Goal: Navigation & Orientation: Find specific page/section

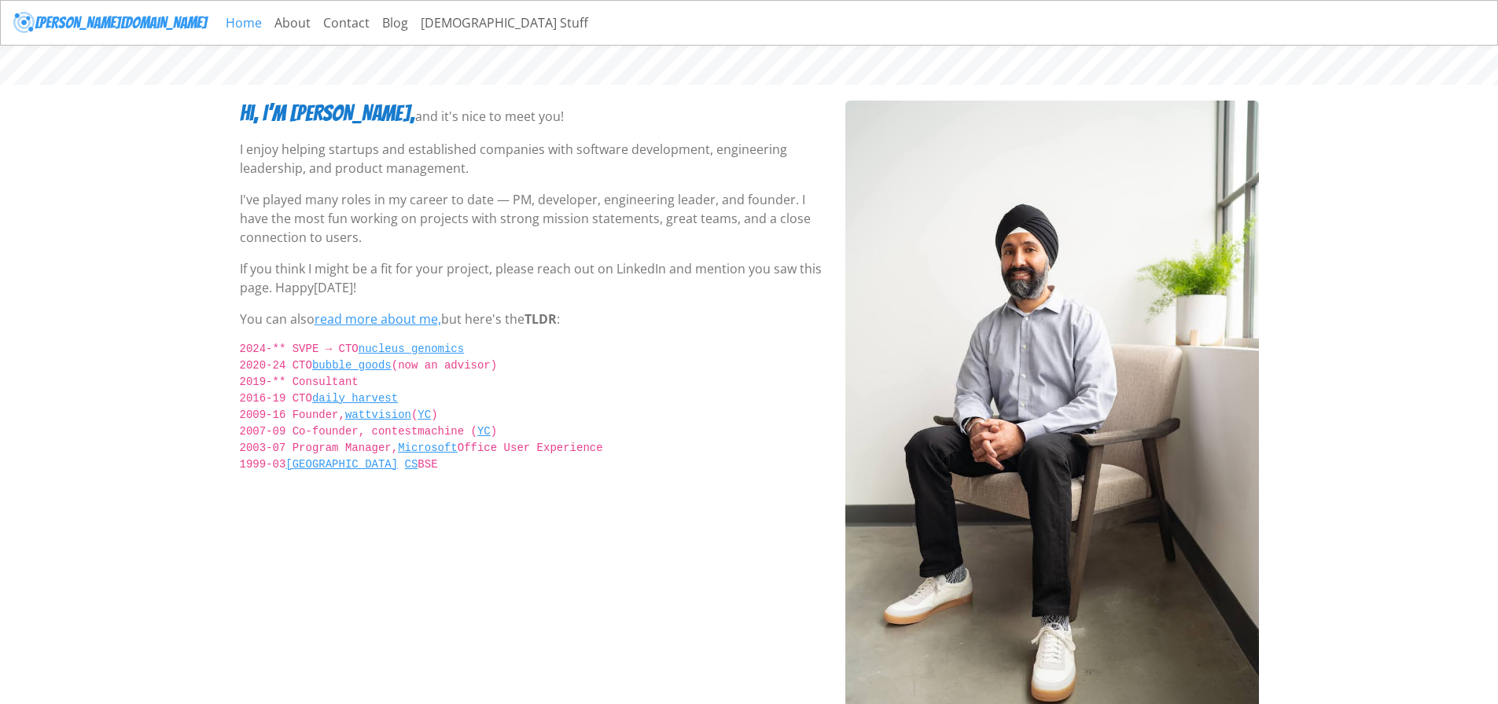
click at [219, 27] on link "Home" at bounding box center [243, 22] width 49 height 31
click at [268, 19] on link "About" at bounding box center [292, 22] width 49 height 31
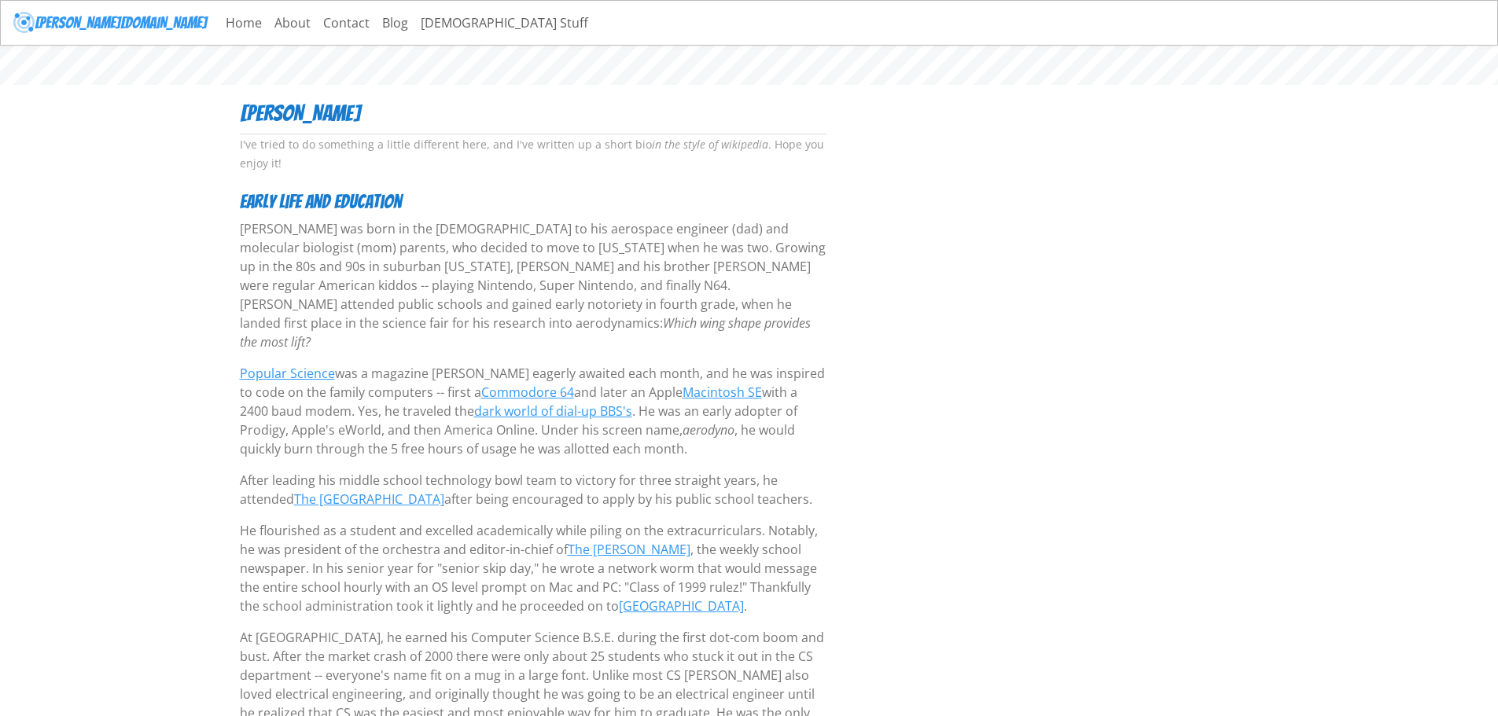
click at [219, 20] on link "Home" at bounding box center [243, 22] width 49 height 31
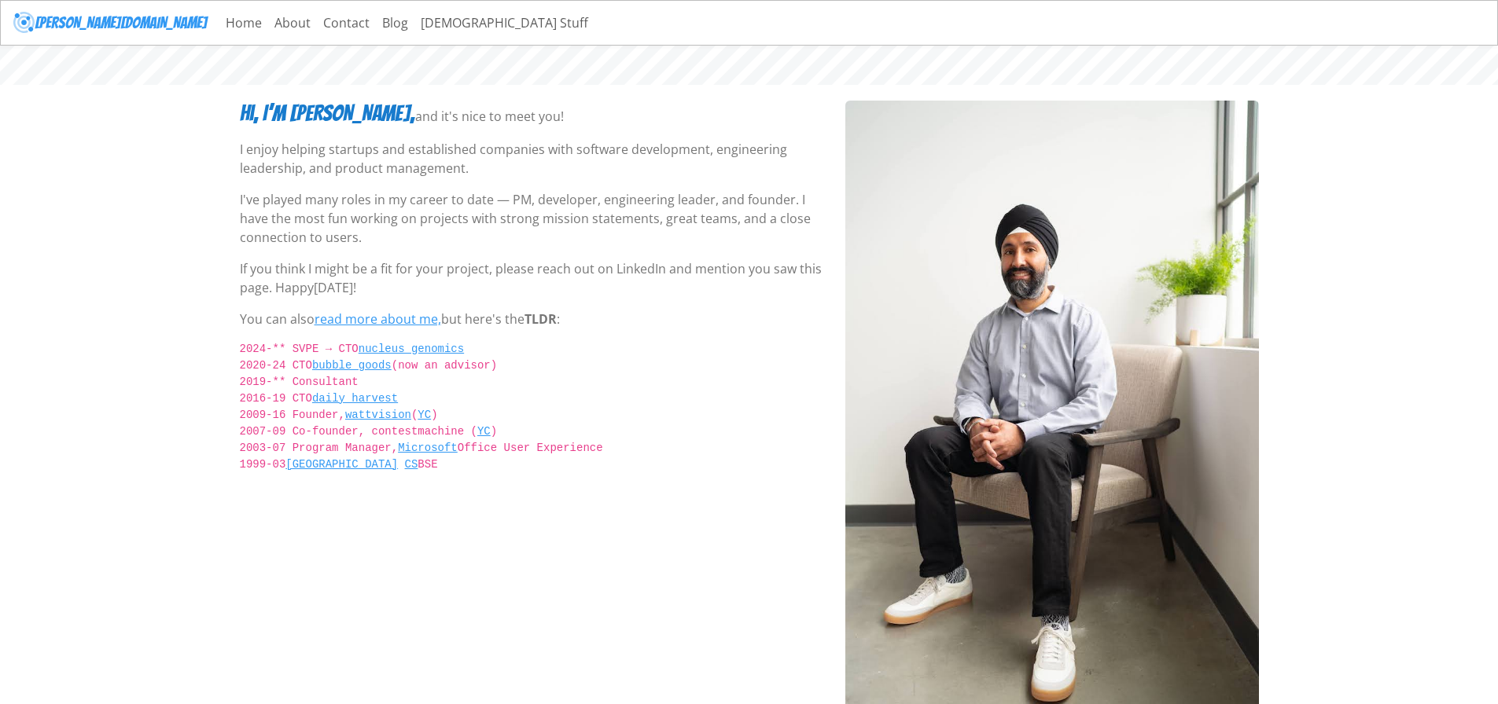
drag, startPoint x: 146, startPoint y: 588, endPoint x: 161, endPoint y: 549, distance: 42.1
click at [146, 586] on body "savraj.co Home About Contact Blog Sikh Stuff Hi, I’m Savraj, and it's nice to m…" at bounding box center [749, 375] width 1498 height 750
click at [317, 20] on link "Contact" at bounding box center [346, 22] width 59 height 31
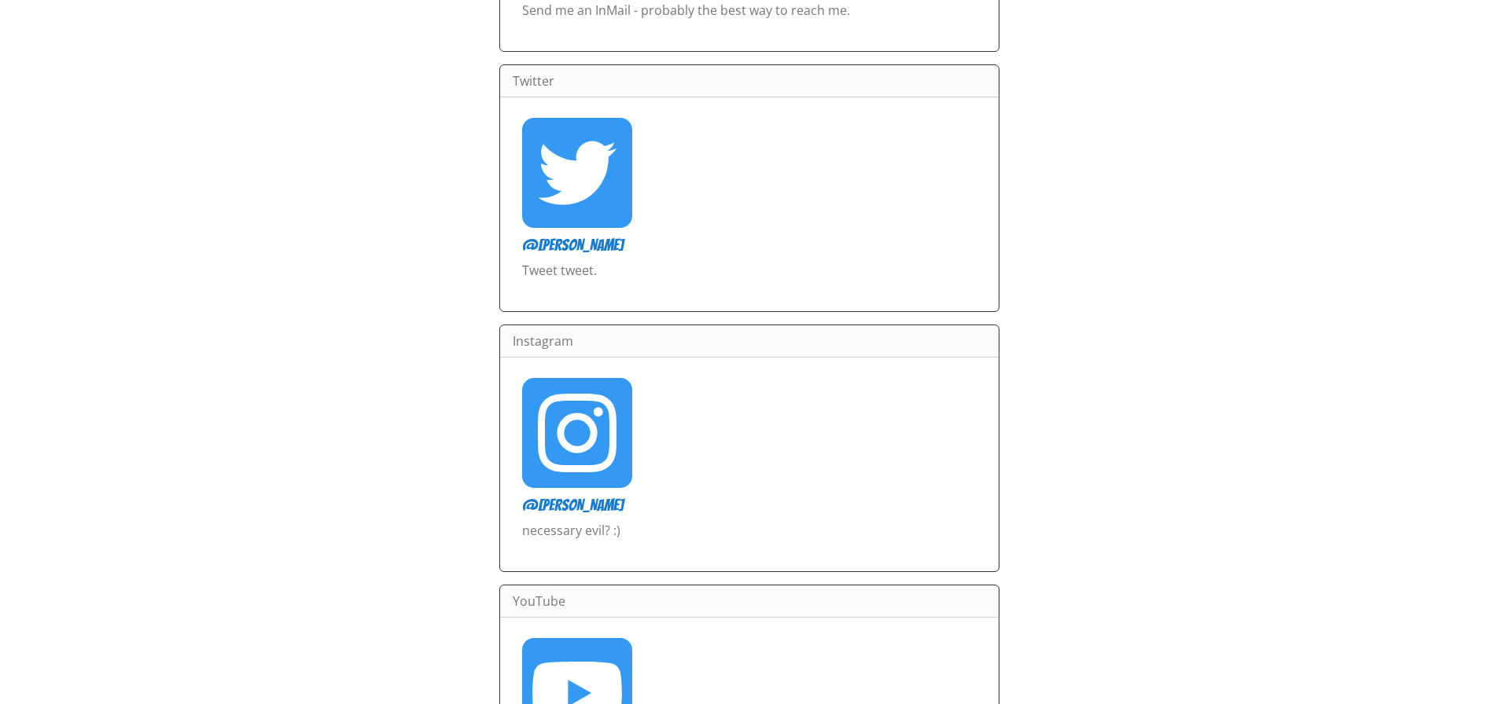
scroll to position [479, 0]
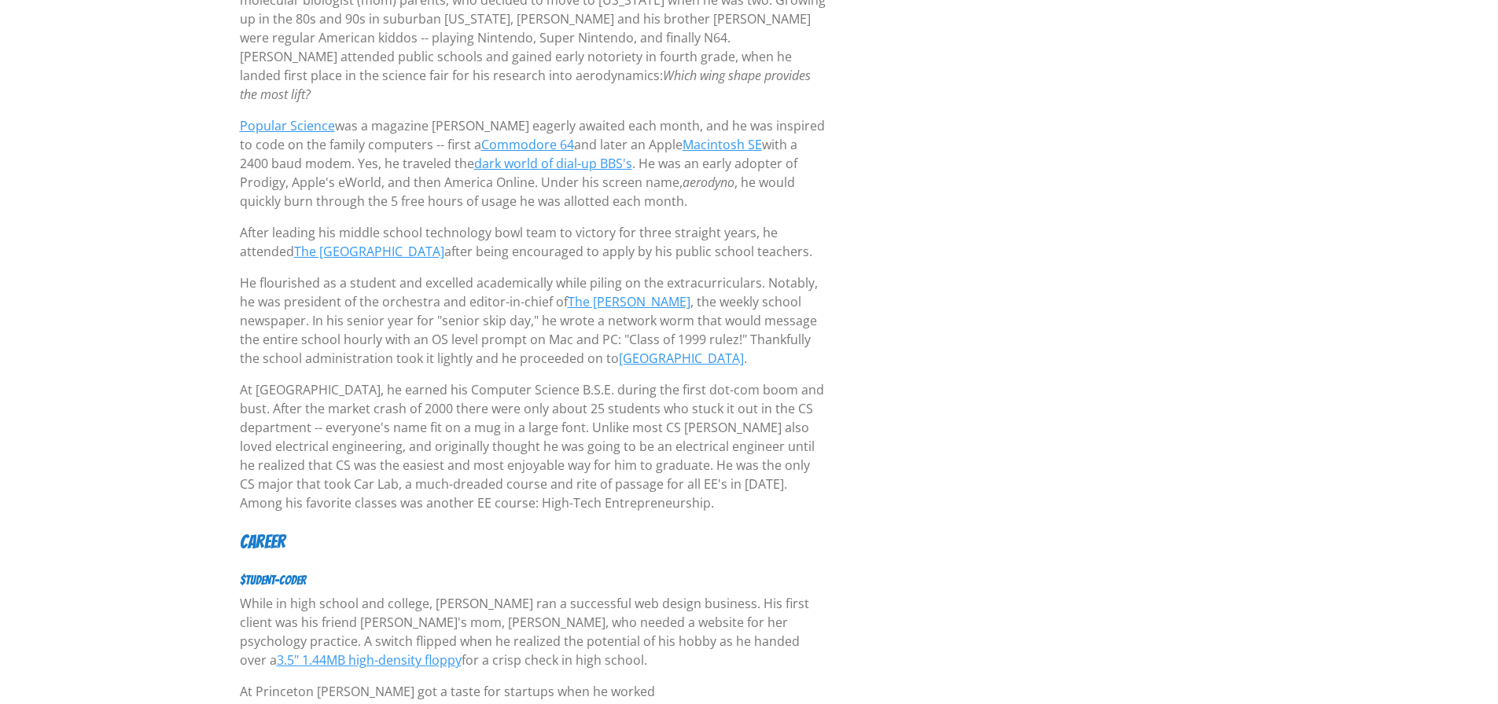
scroll to position [262, 0]
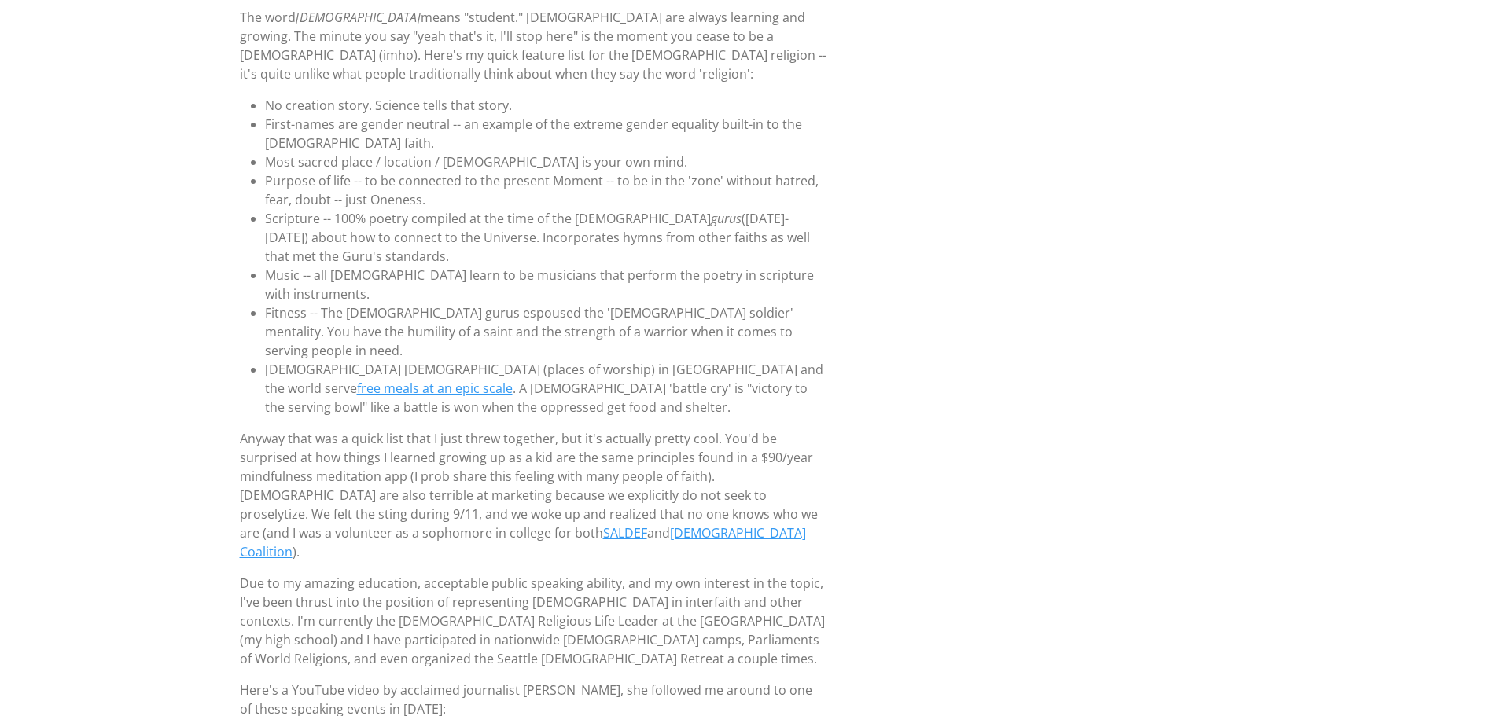
scroll to position [182, 0]
